Goal: Communication & Community: Answer question/provide support

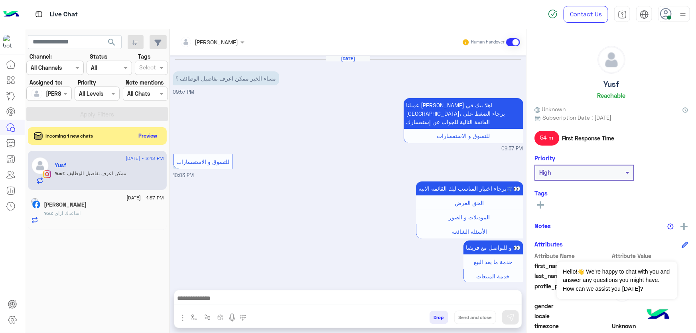
scroll to position [534, 0]
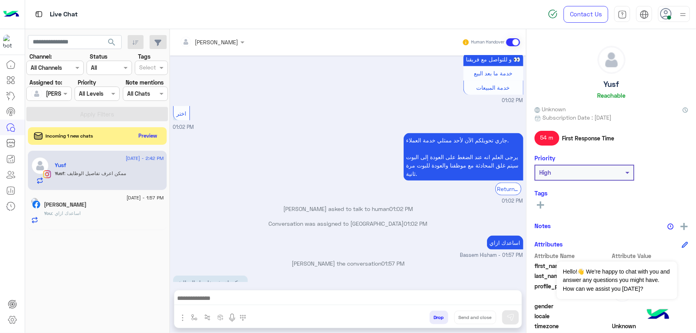
click at [300, 307] on div at bounding box center [347, 300] width 347 height 20
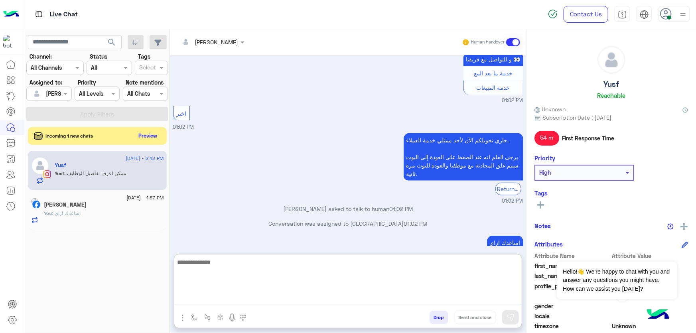
click at [310, 295] on textarea at bounding box center [347, 281] width 347 height 48
paste textarea "**********"
type textarea "**********"
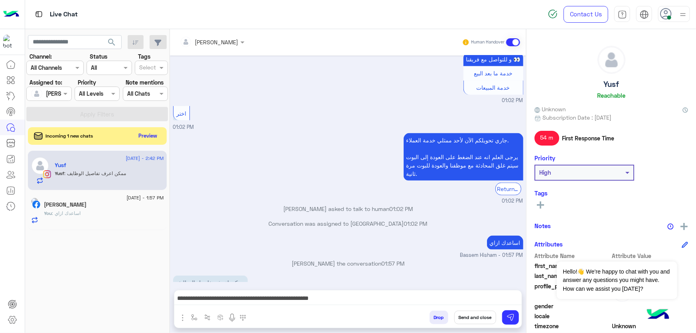
click at [607, 82] on h5 "Yusf" at bounding box center [611, 84] width 16 height 9
copy h5 "Yusf"
click at [479, 313] on button "Send and close" at bounding box center [475, 318] width 42 height 14
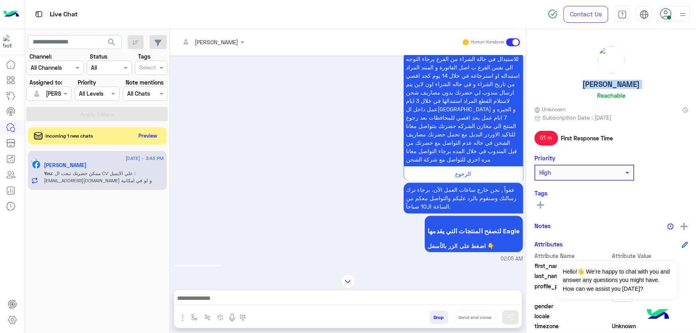
scroll to position [908, 0]
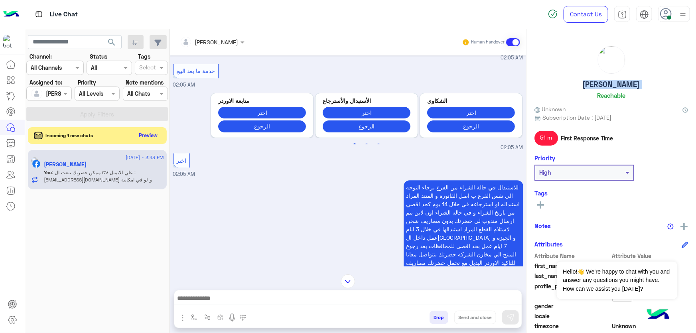
click at [145, 136] on button "Preview" at bounding box center [148, 135] width 25 height 11
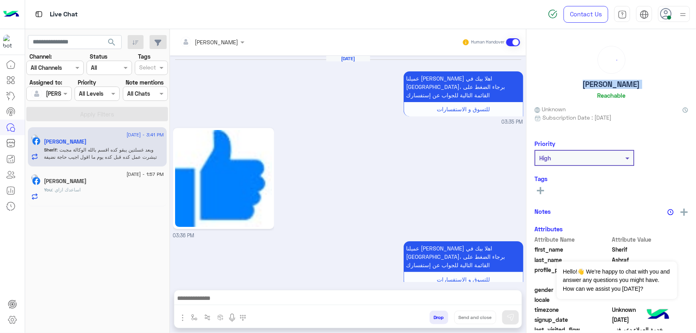
scroll to position [752, 0]
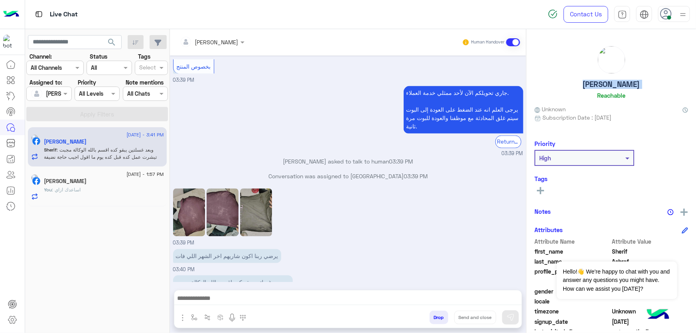
click at [229, 189] on img at bounding box center [223, 213] width 32 height 48
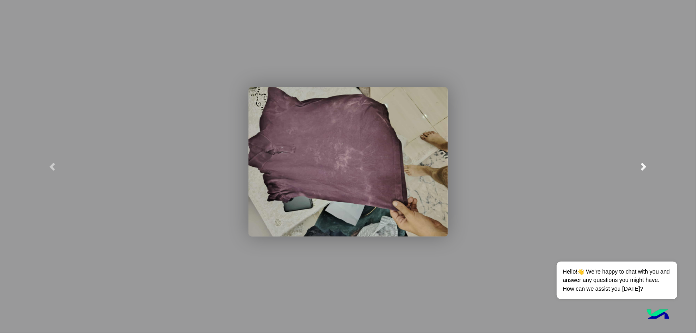
click at [649, 166] on link at bounding box center [643, 166] width 104 height 333
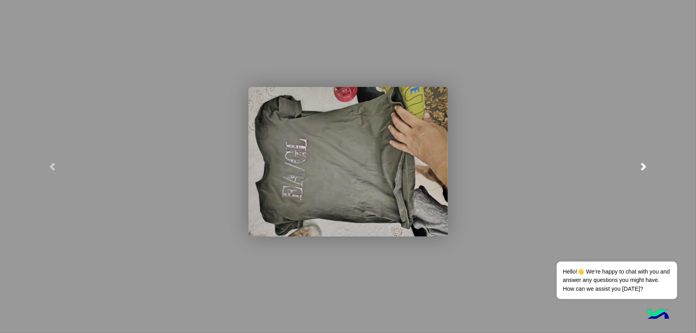
click at [649, 165] on link at bounding box center [643, 166] width 104 height 333
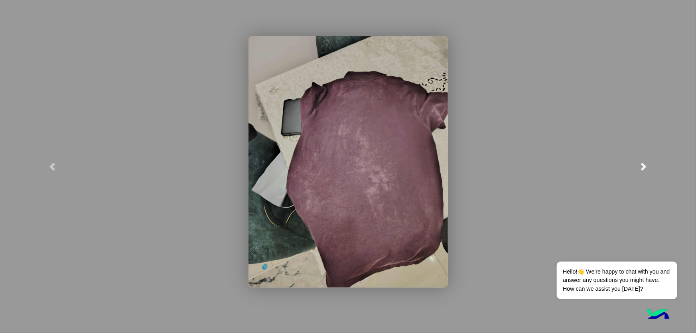
click at [649, 165] on link at bounding box center [643, 166] width 104 height 333
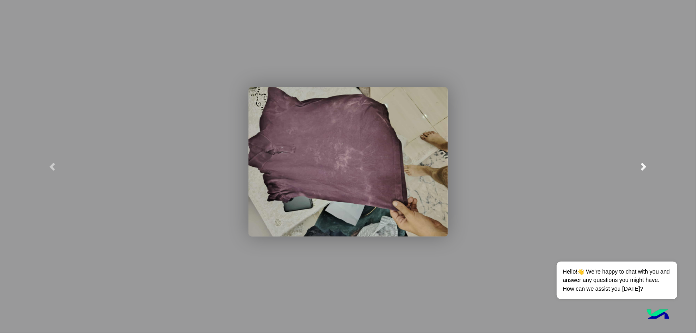
click at [649, 165] on link at bounding box center [643, 166] width 104 height 333
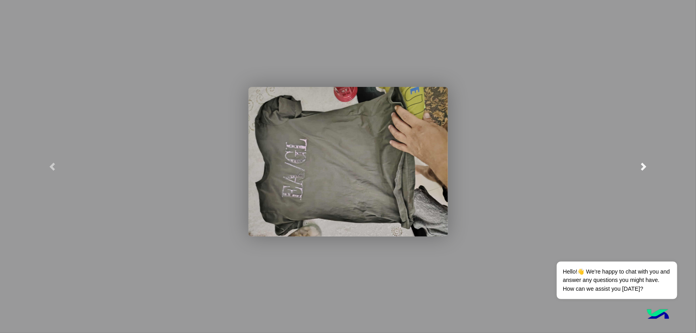
click at [649, 165] on link at bounding box center [643, 166] width 104 height 333
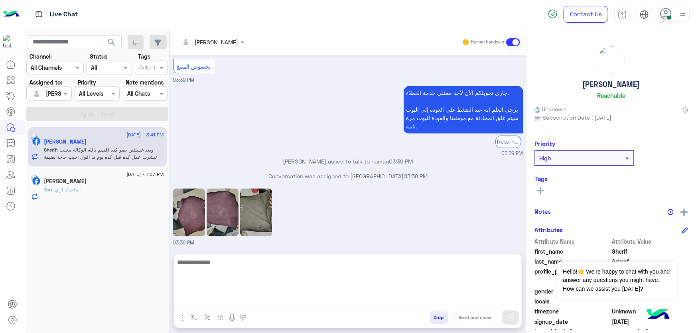
click at [251, 295] on textarea at bounding box center [347, 281] width 347 height 48
type textarea "**********"
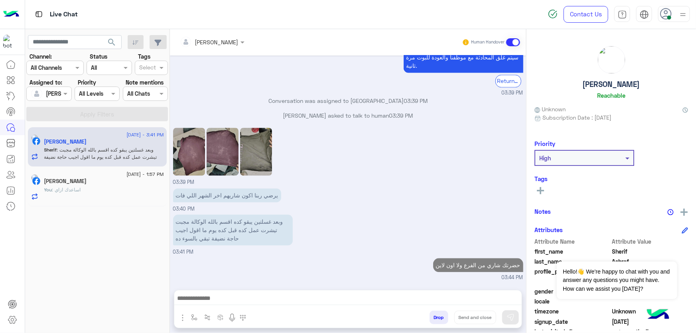
click at [87, 184] on h5 "[PERSON_NAME]" at bounding box center [65, 181] width 43 height 7
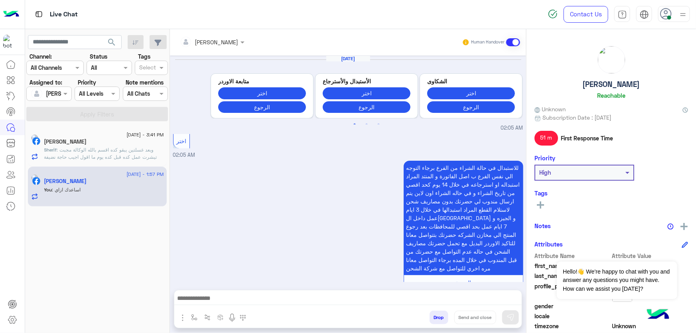
scroll to position [1018, 0]
